Goal: Task Accomplishment & Management: Use online tool/utility

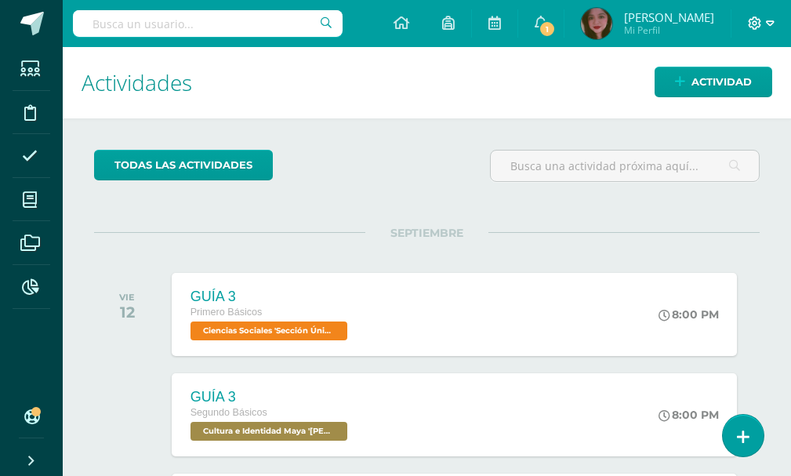
click at [769, 29] on icon at bounding box center [770, 23] width 9 height 14
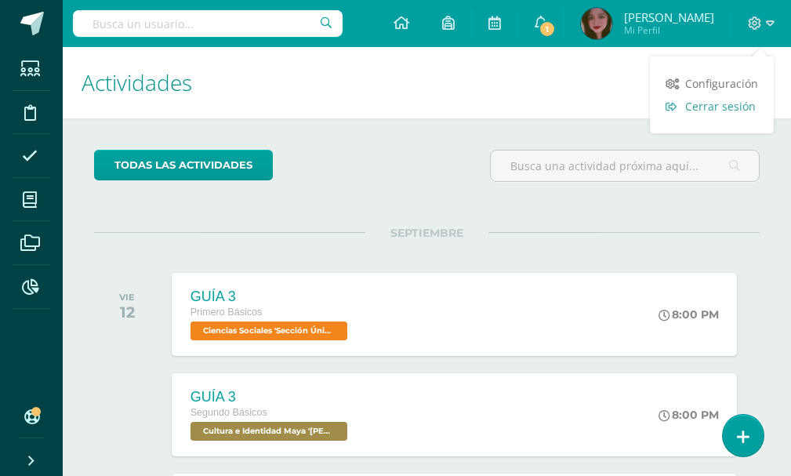
click at [718, 99] on span "Cerrar sesión" at bounding box center [721, 106] width 71 height 15
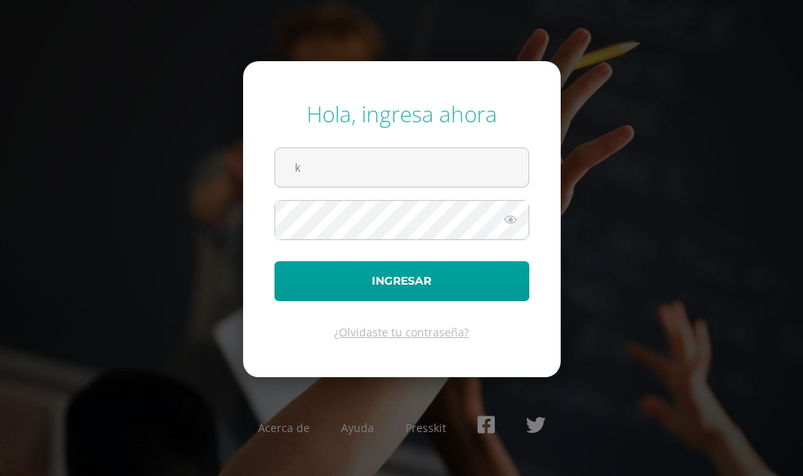
type input "[EMAIL_ADDRESS][DOMAIN_NAME]"
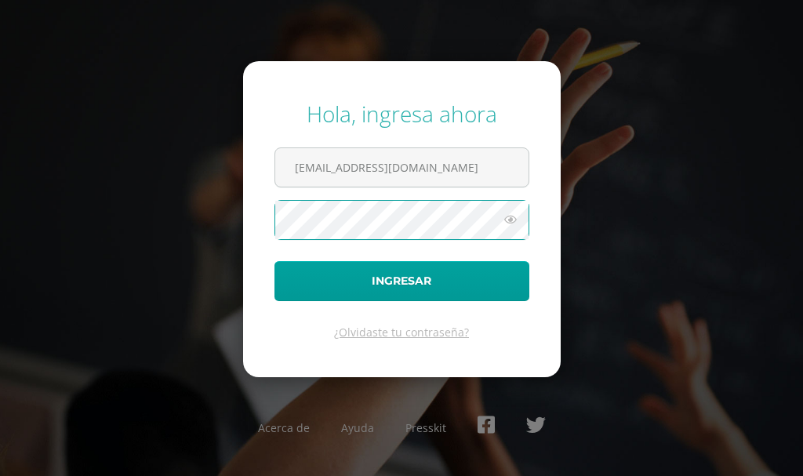
click at [275, 261] on button "Ingresar" at bounding box center [402, 281] width 255 height 40
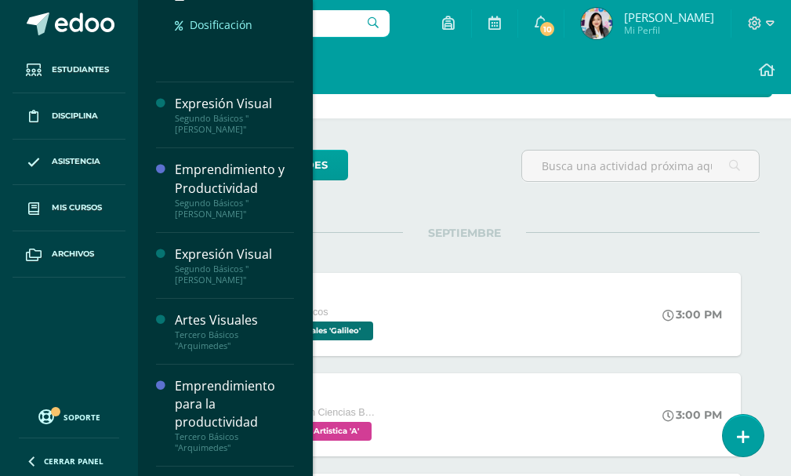
scroll to position [461, 0]
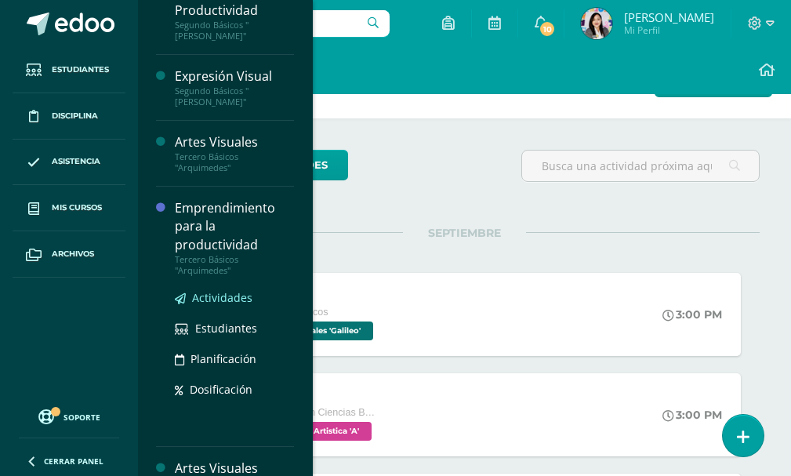
click at [198, 290] on span "Actividades" at bounding box center [222, 297] width 60 height 15
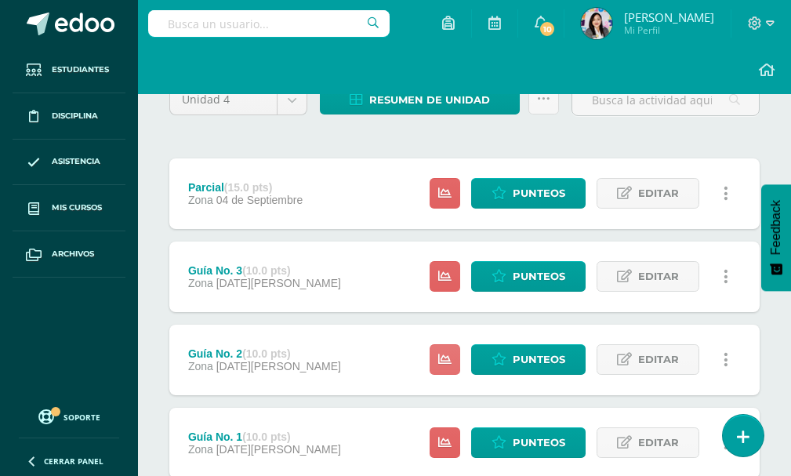
scroll to position [157, 0]
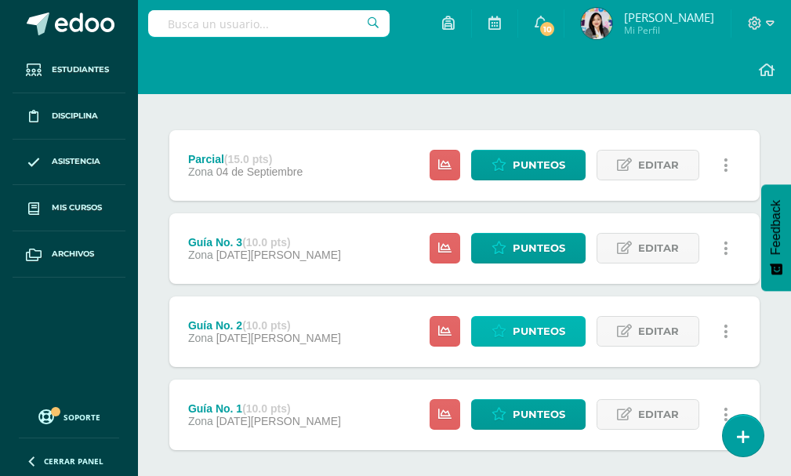
click at [498, 321] on link "Punteos" at bounding box center [528, 331] width 115 height 31
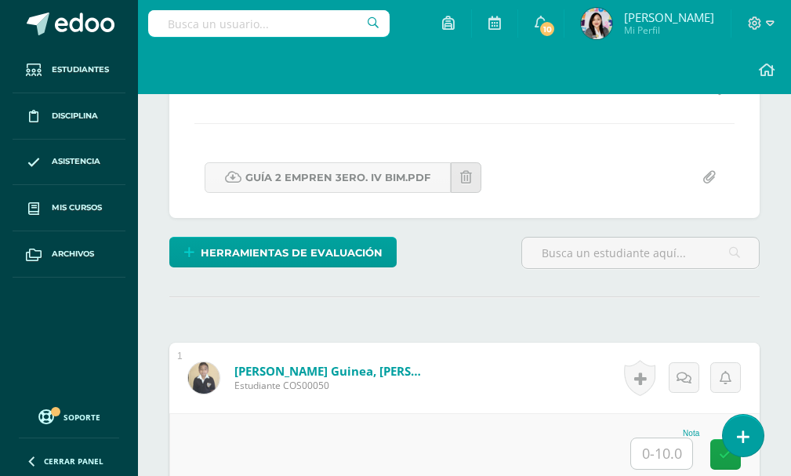
scroll to position [260, 0]
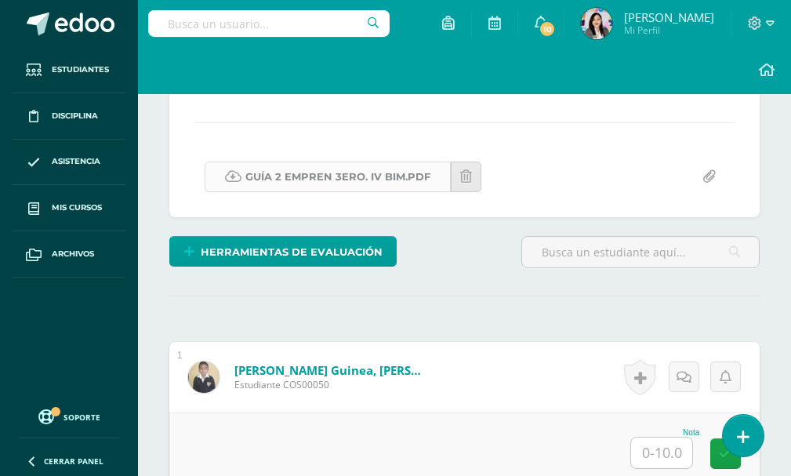
click at [336, 171] on link "GUÍA 2 EMPREN 3ERO. IV BIM.pdf" at bounding box center [328, 177] width 246 height 31
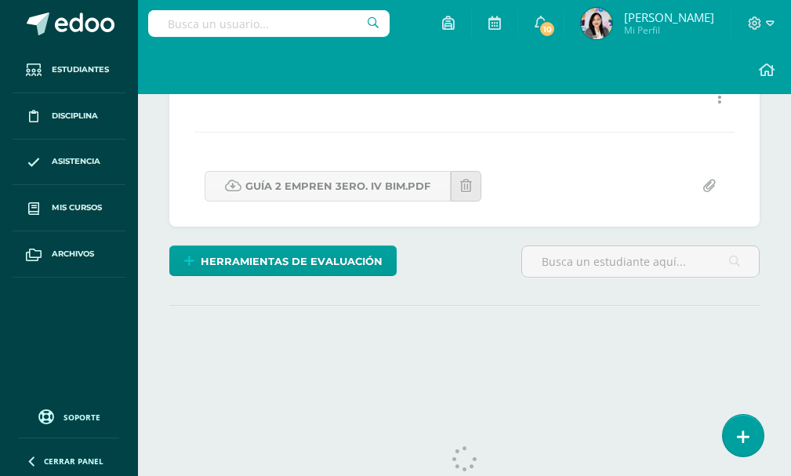
scroll to position [257, 0]
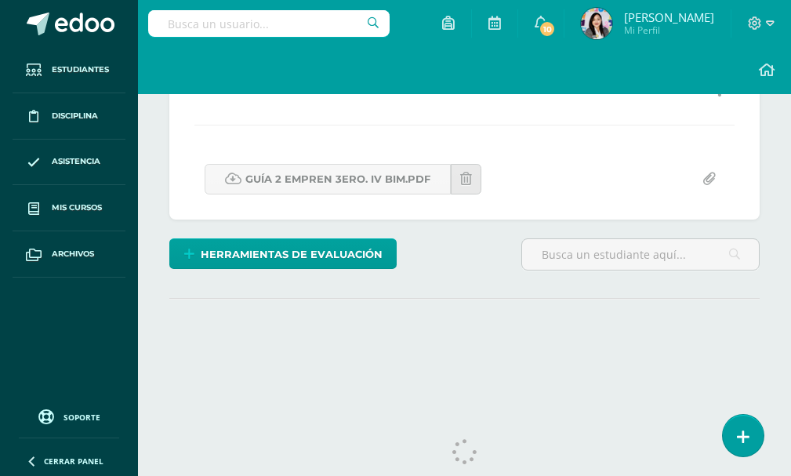
click at [438, 256] on body "Estudiantes Disciplina Asistencia Mis cursos Archivos Soporte Ayuda Reportar un…" at bounding box center [395, 82] width 791 height 678
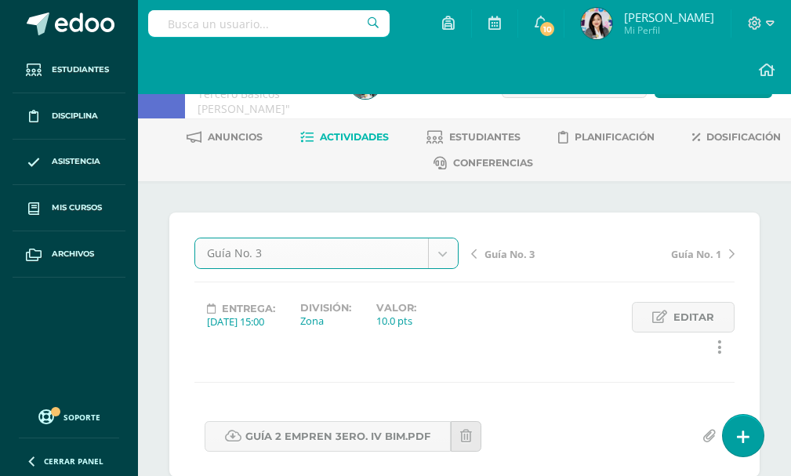
select select "/dashboard/teacher/grade-activity/123498/"
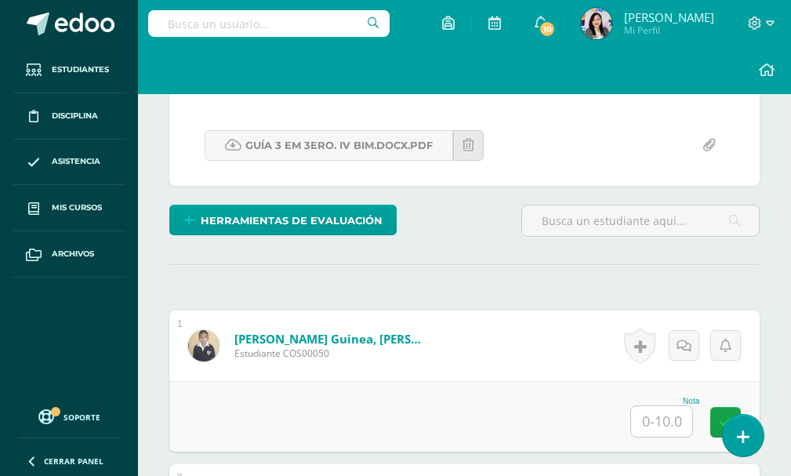
scroll to position [292, 0]
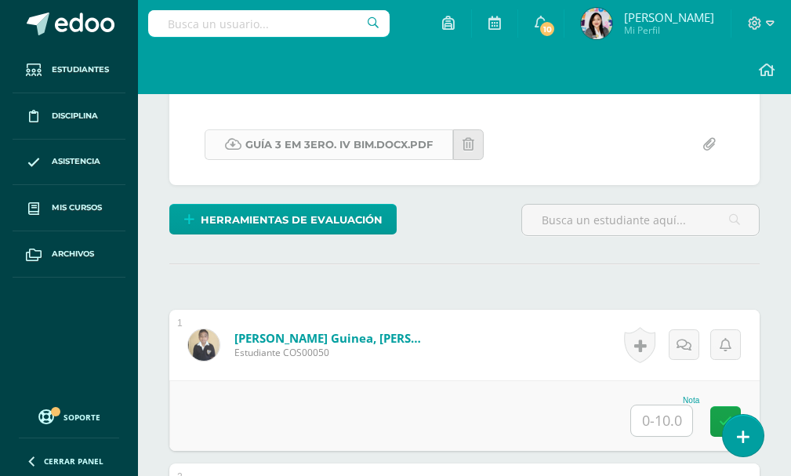
click at [382, 145] on link "GUÍA 3 EM 3ERO. IV BIM.docx.pdf" at bounding box center [329, 144] width 249 height 31
